Goal: Task Accomplishment & Management: Manage account settings

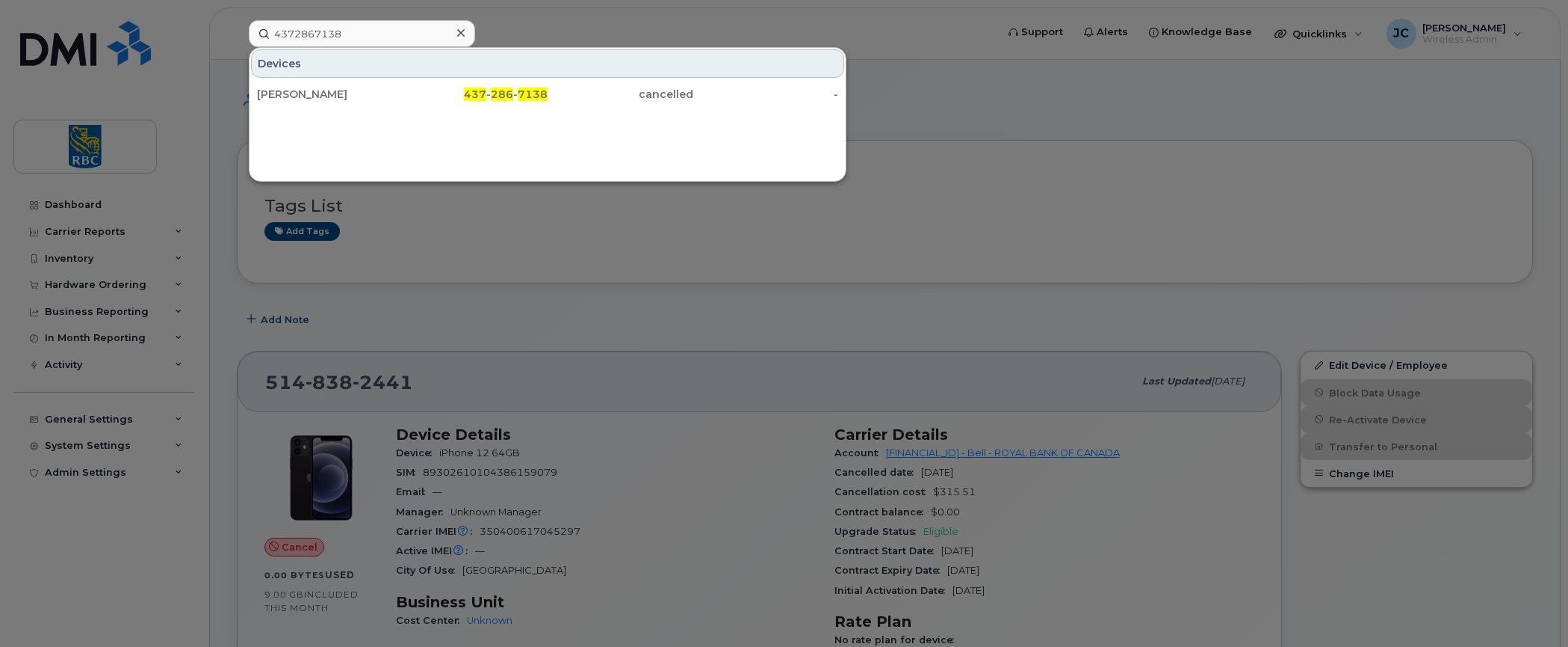
scroll to position [150, 0]
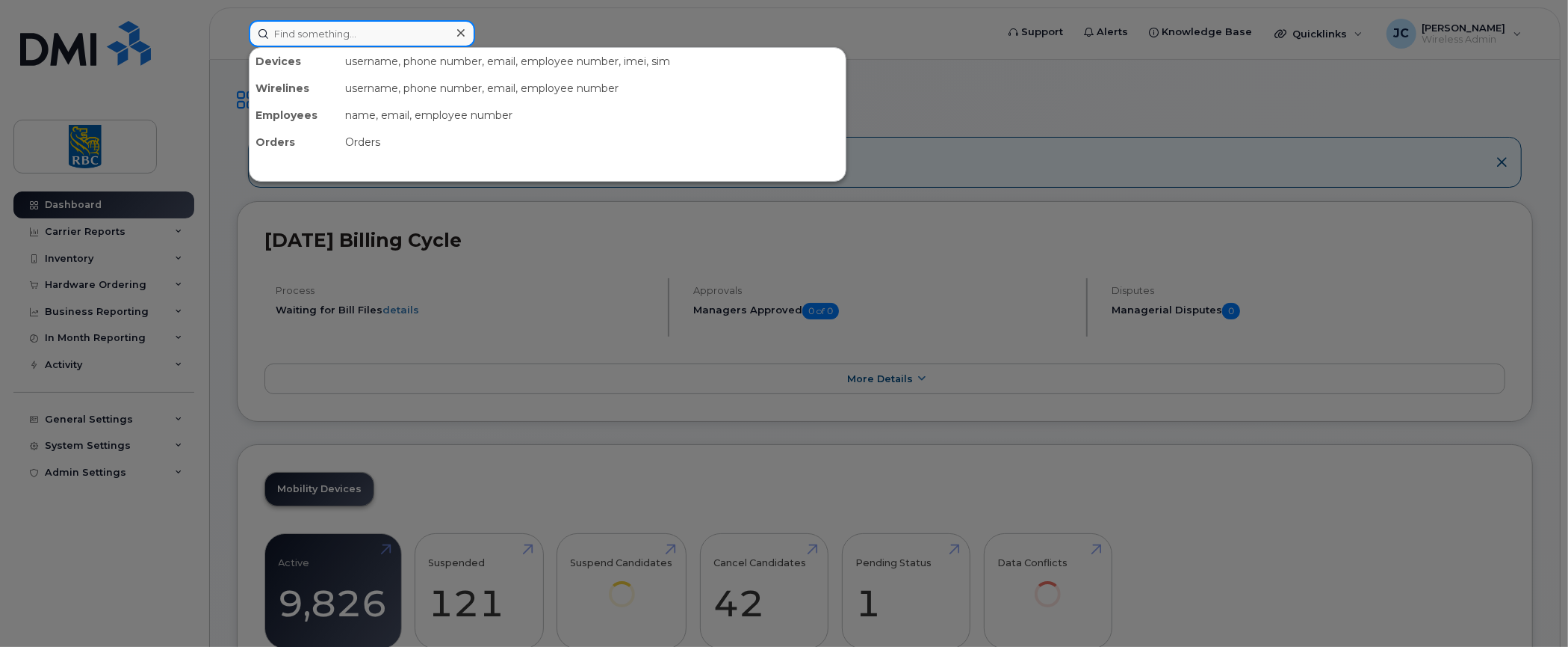
click at [365, 31] on input at bounding box center [361, 34] width 227 height 27
paste input "[PERSON_NAME]"
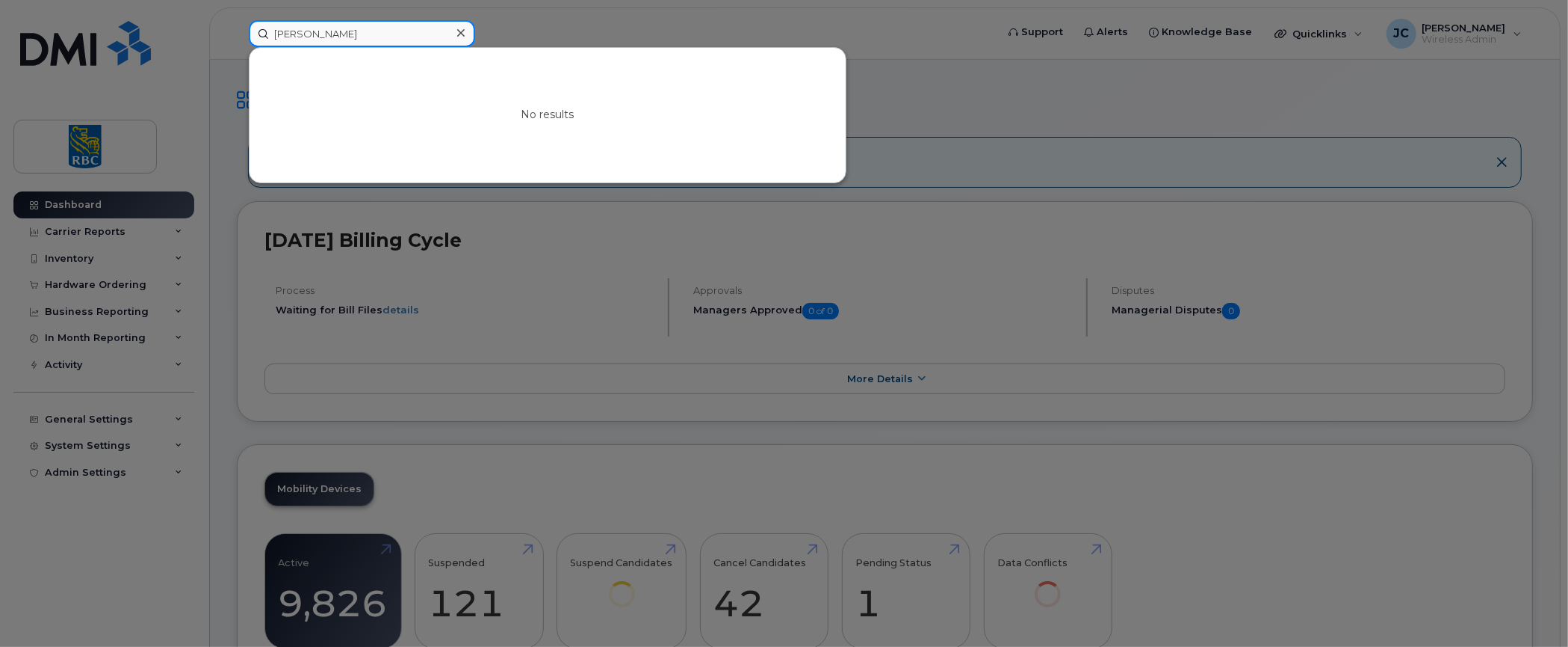
click at [295, 32] on input "[PERSON_NAME]" at bounding box center [361, 34] width 227 height 27
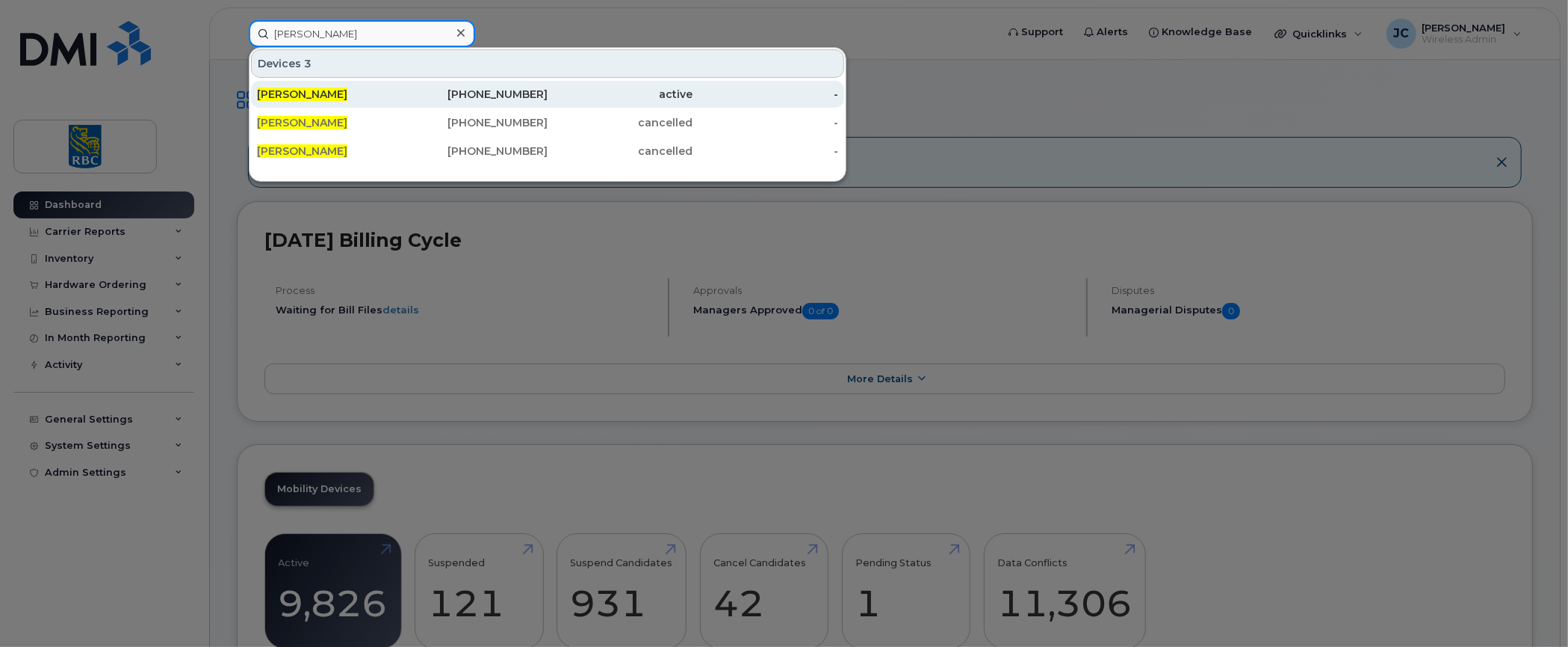
type input "[PERSON_NAME]"
click at [274, 87] on span "[PERSON_NAME]" at bounding box center [302, 94] width 90 height 13
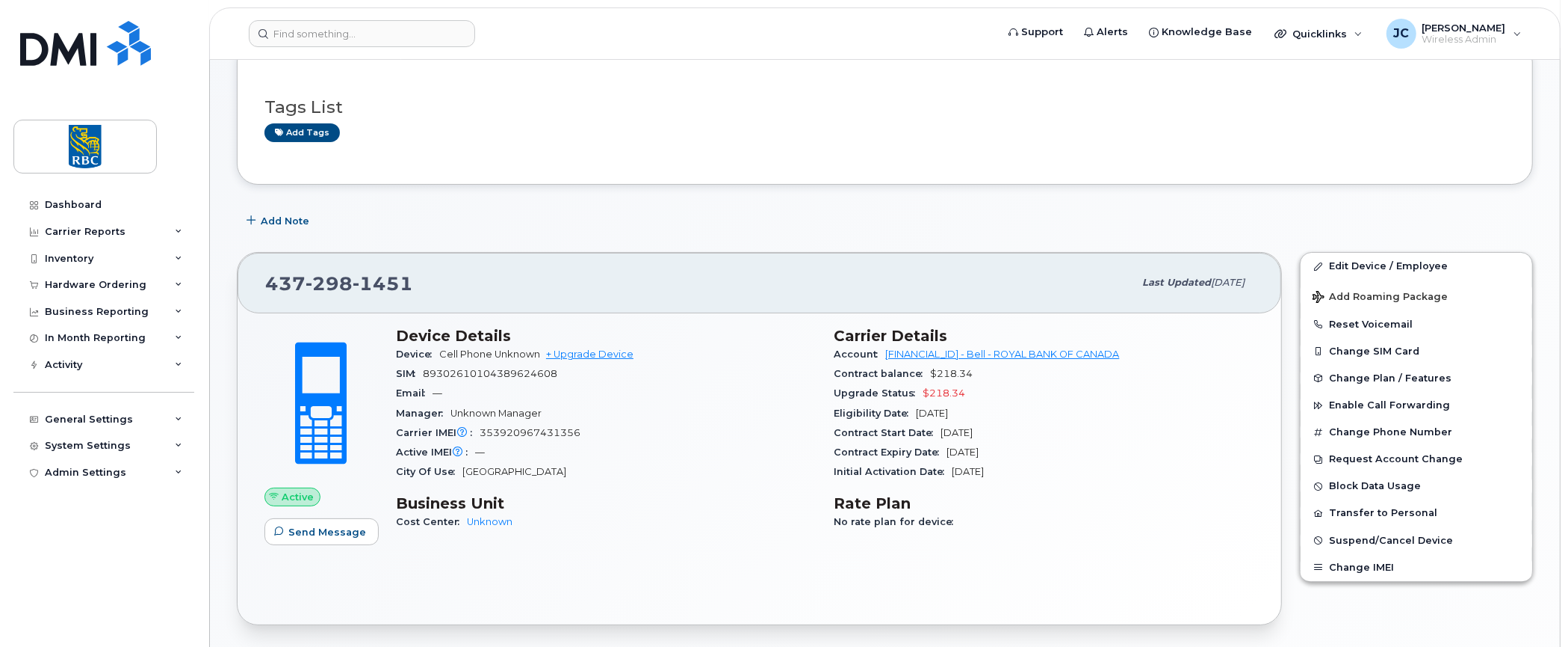
scroll to position [75, 0]
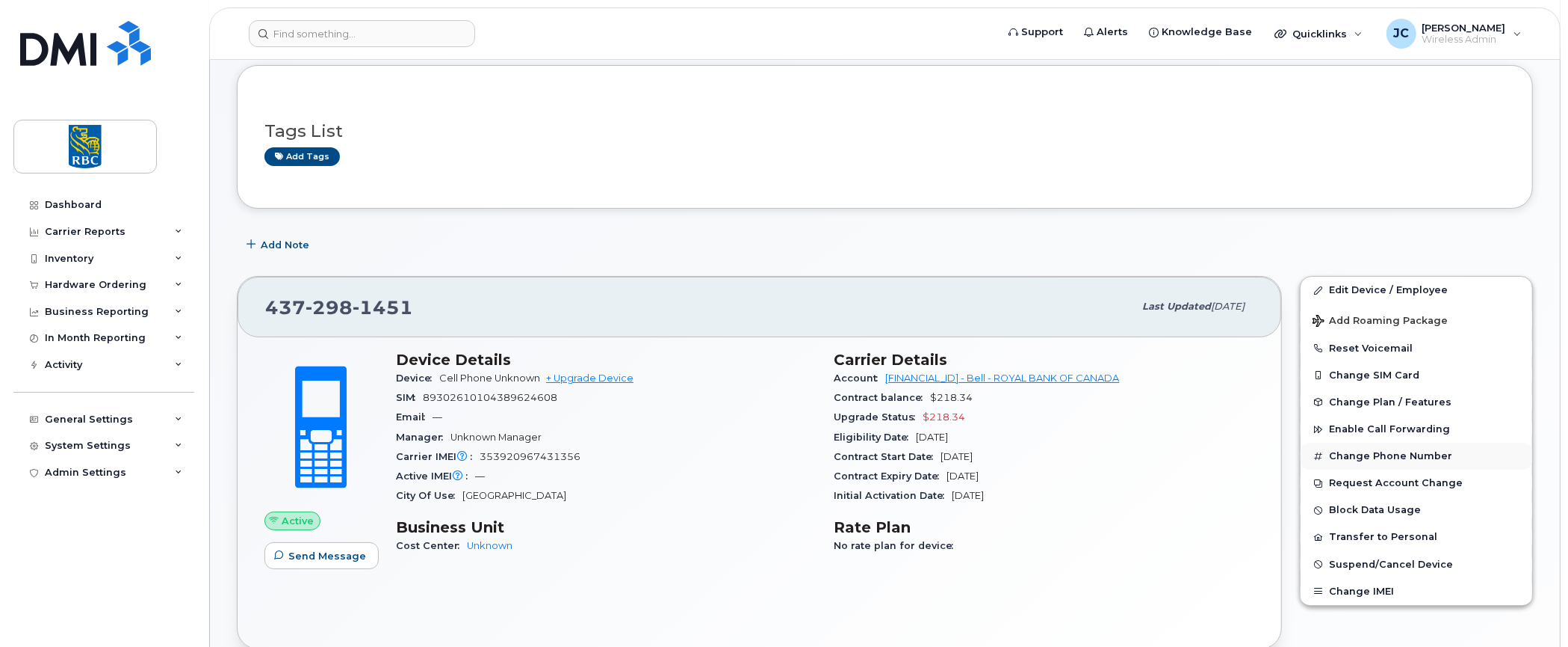
click at [1372, 447] on button "Change Phone Number" at bounding box center [1416, 456] width 231 height 27
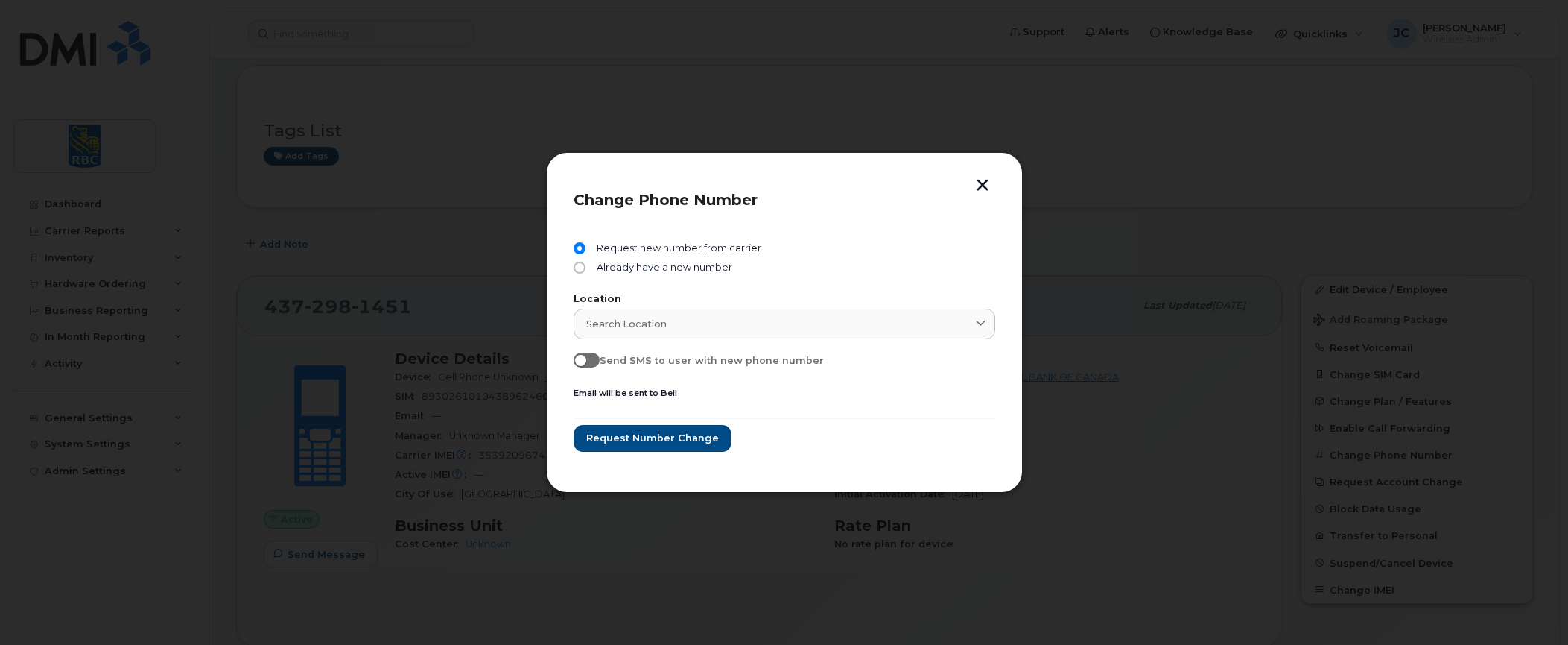
click at [580, 359] on input "Send SMS to user with new phone number" at bounding box center [579, 358] width 12 height 12
checkbox input "true"
click at [621, 321] on span "Search location" at bounding box center [627, 324] width 81 height 14
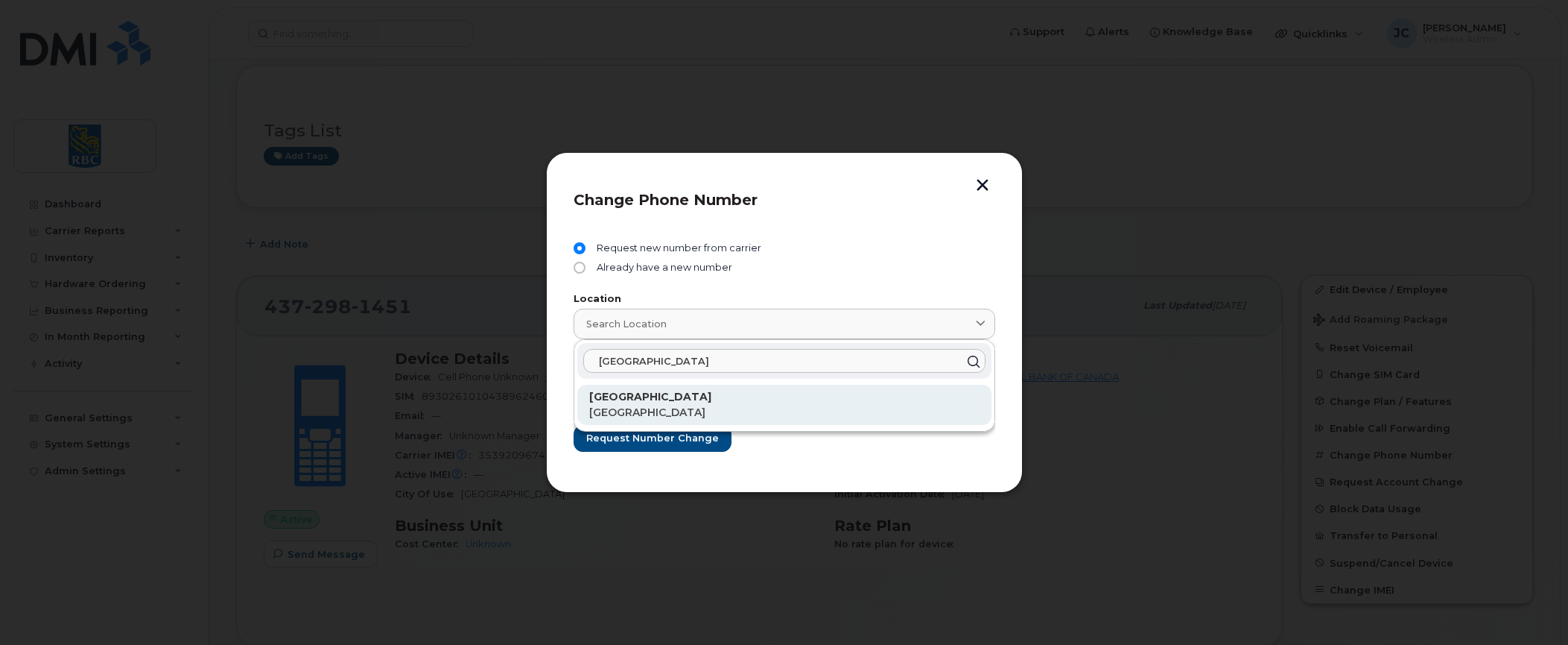
type input "toronto"
click at [618, 399] on strong "Toronto" at bounding box center [650, 396] width 122 height 13
type input "Toronto"
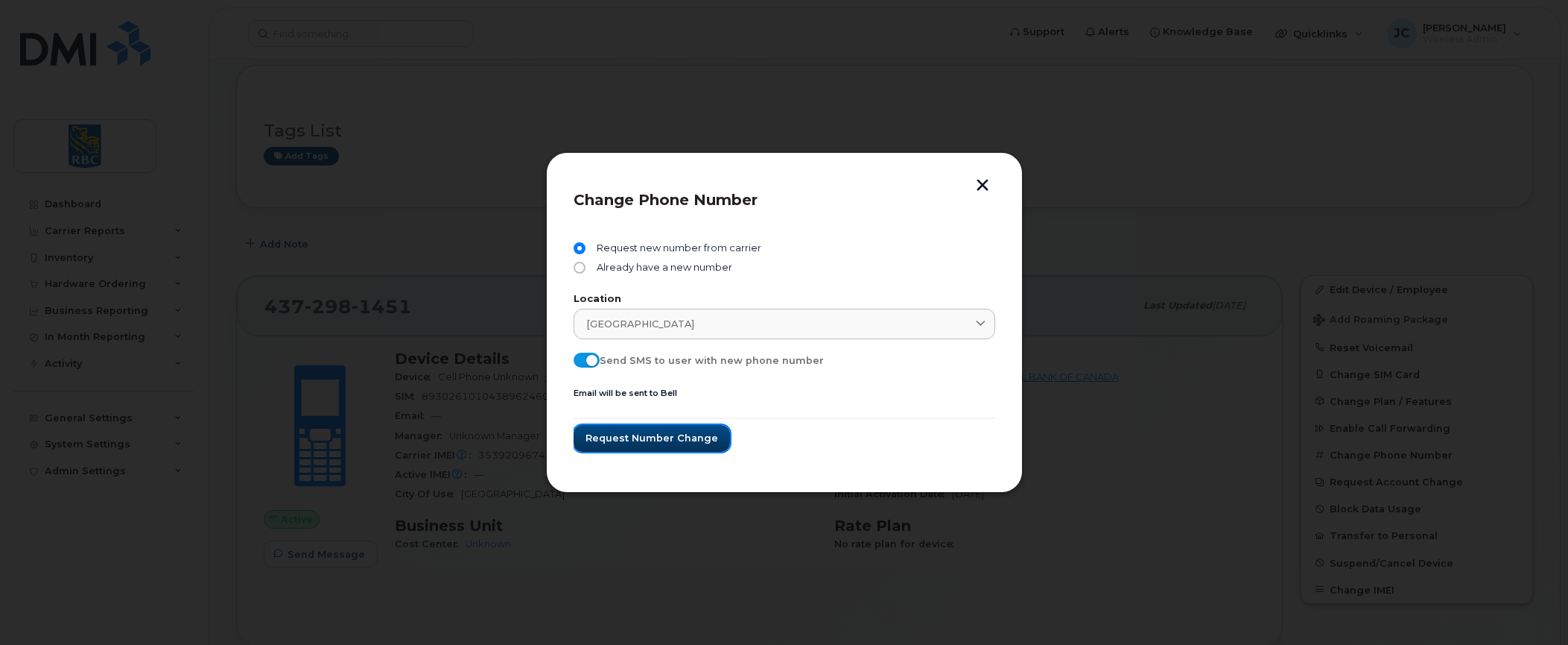
click at [663, 436] on span "Request number change" at bounding box center [652, 438] width 133 height 14
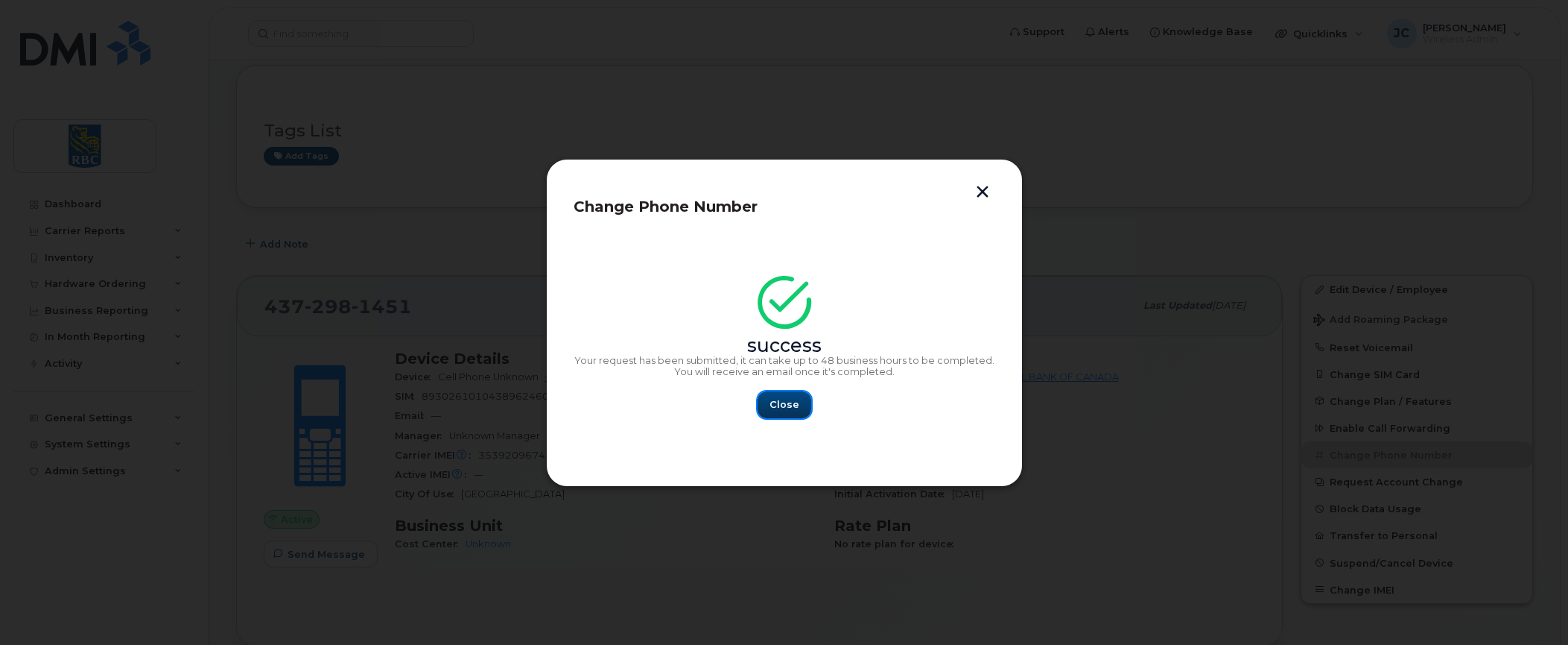
click at [784, 400] on span "Close" at bounding box center [784, 404] width 30 height 14
